Goal: Task Accomplishment & Management: Use online tool/utility

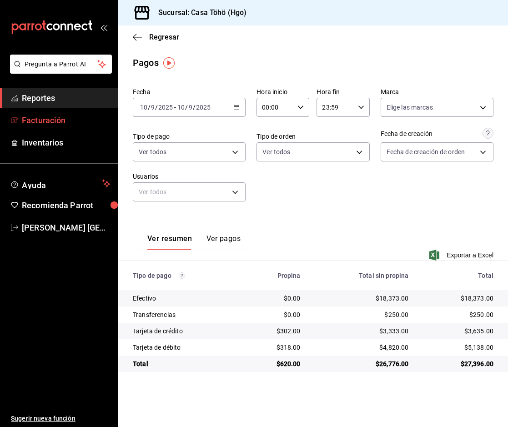
click at [25, 119] on span "Facturación" at bounding box center [66, 120] width 89 height 12
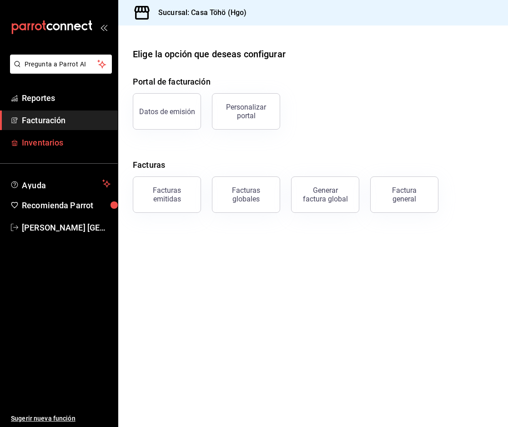
click at [41, 143] on span "Inventarios" at bounding box center [66, 142] width 89 height 12
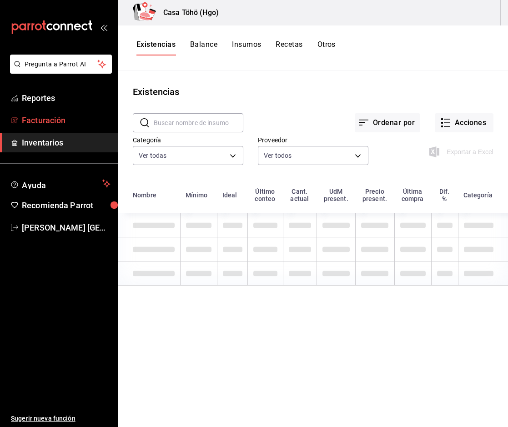
click at [44, 121] on span "Facturación" at bounding box center [66, 120] width 89 height 12
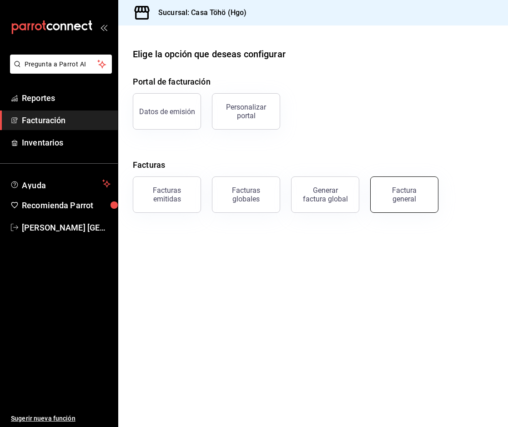
click at [423, 196] on div "Factura general" at bounding box center [403, 194] width 45 height 17
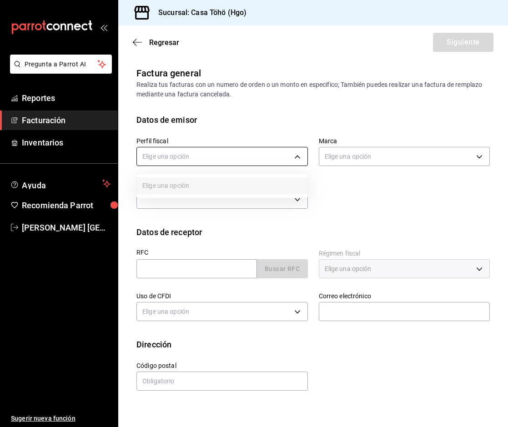
click at [267, 161] on body "Pregunta a Parrot AI Reportes Facturación Inventarios Ayuda Recomienda Parrot […" at bounding box center [254, 213] width 508 height 427
click at [382, 214] on div at bounding box center [254, 213] width 508 height 427
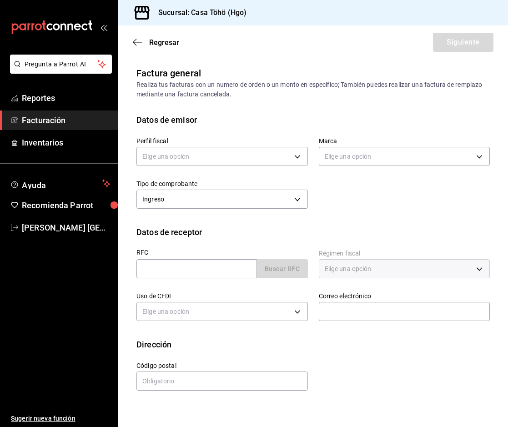
click at [402, 209] on div "Perfil fiscal Elige una opción Marca Elige una opción Tipo de comprobante Ingre…" at bounding box center [307, 168] width 364 height 85
